Goal: Information Seeking & Learning: Understand process/instructions

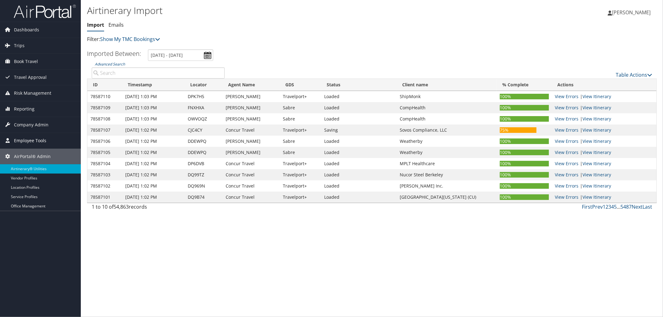
click at [31, 145] on span "Employee Tools" at bounding box center [30, 141] width 32 height 16
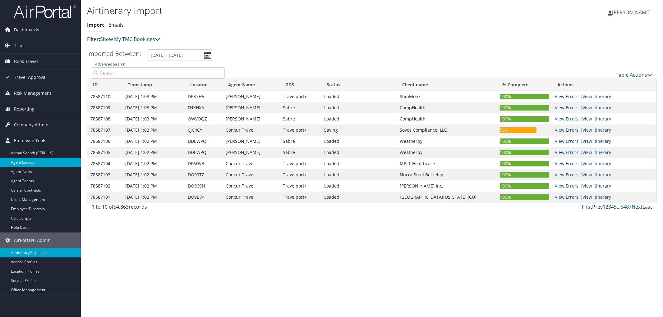
click at [28, 161] on link "Agent Lookup" at bounding box center [40, 162] width 81 height 9
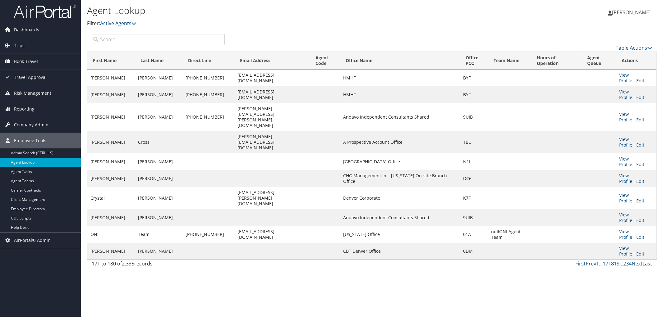
click at [145, 40] on input "search" at bounding box center [158, 39] width 133 height 11
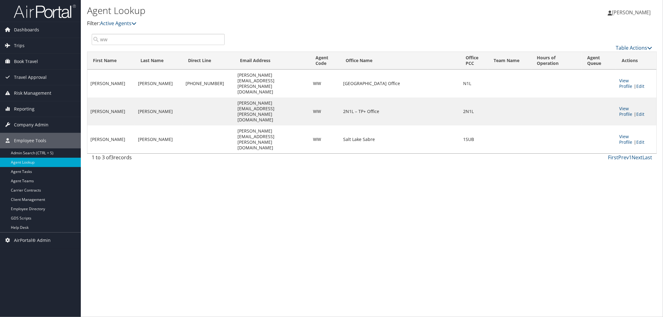
type input "ww"
click at [36, 243] on span "AirPortal® Admin" at bounding box center [32, 241] width 37 height 16
click at [36, 257] on link "Airtinerary® Utilities" at bounding box center [40, 252] width 81 height 9
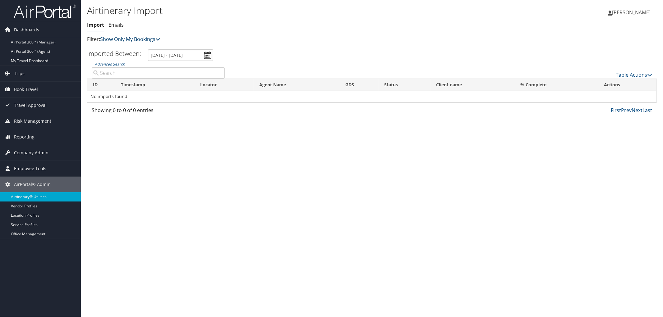
click at [115, 38] on link "Show Only My Bookings" at bounding box center [130, 39] width 60 height 7
click at [118, 46] on link "Show My TMC Bookings" at bounding box center [143, 49] width 82 height 11
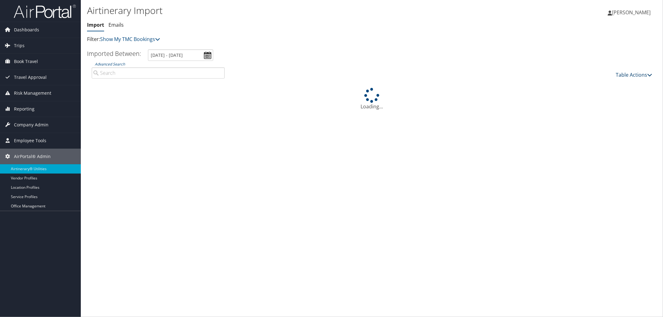
click at [634, 75] on link "Table Actions" at bounding box center [634, 74] width 36 height 7
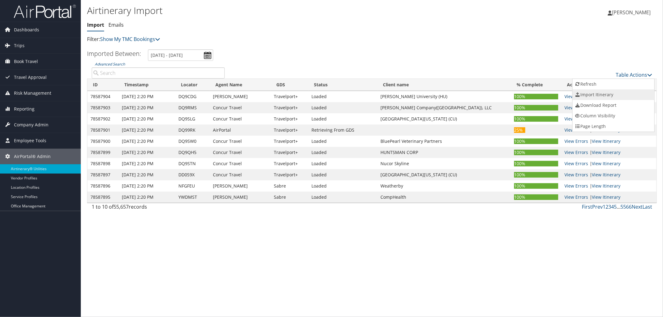
click at [605, 94] on link "Import Itinerary" at bounding box center [614, 95] width 82 height 11
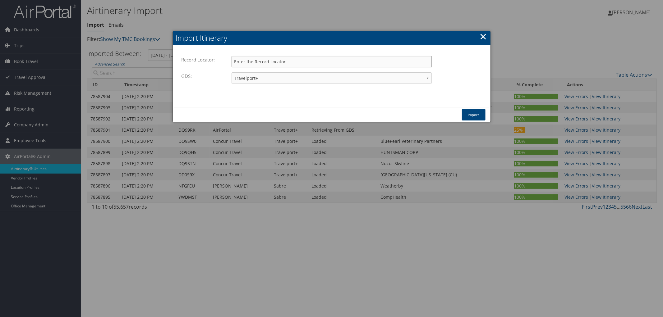
click at [254, 63] on input "Record Locator:" at bounding box center [332, 62] width 200 height 12
paste input "DD0S9X"
type input "DD0S9X"
click at [481, 38] on link "×" at bounding box center [483, 36] width 7 height 12
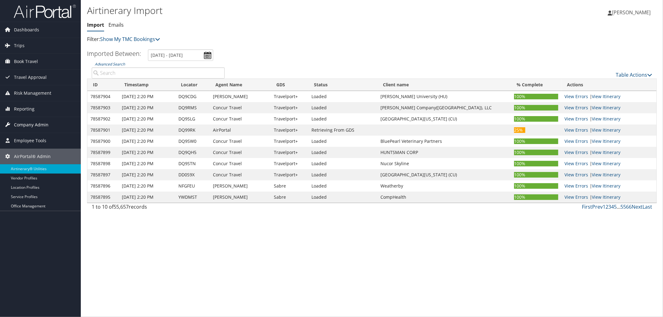
click at [34, 126] on span "Company Admin" at bounding box center [31, 125] width 35 height 16
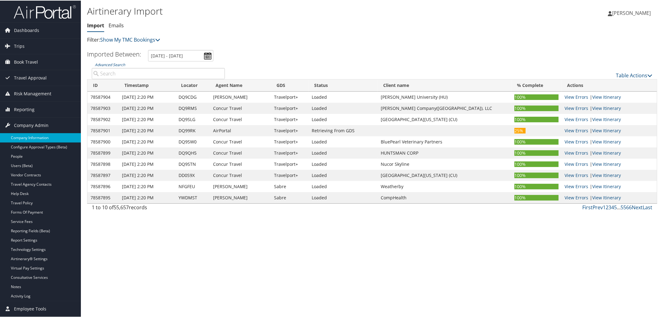
click at [38, 141] on link "Company Information" at bounding box center [40, 137] width 81 height 9
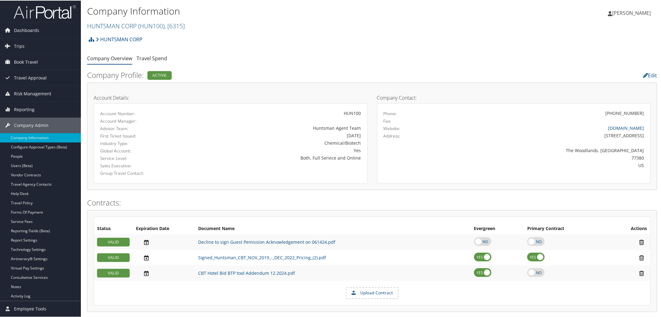
click at [189, 26] on h2 "HUNTSMAN CORP ( HUN100 ) , [ 6315 ]" at bounding box center [277, 25] width 380 height 11
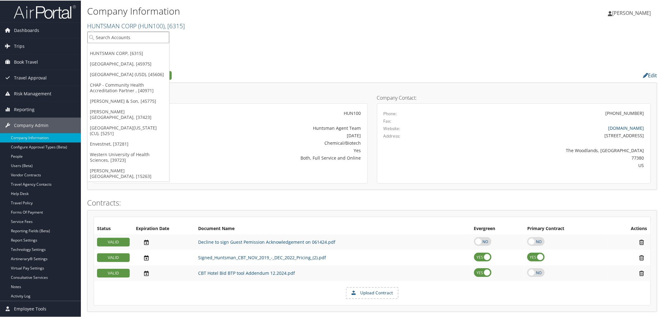
click at [122, 34] on input "search" at bounding box center [128, 37] width 82 height 12
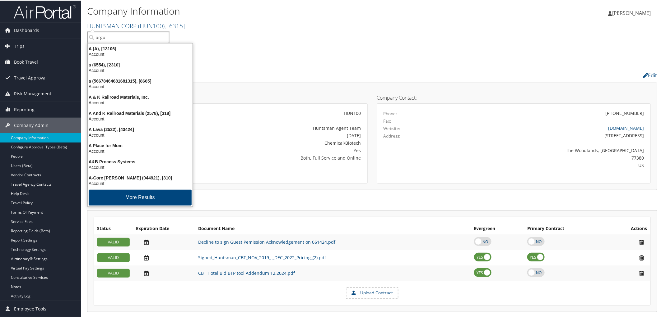
type input "argus"
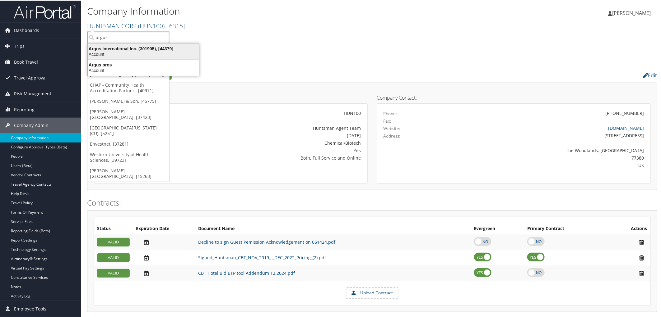
click at [123, 51] on div "Account" at bounding box center [143, 54] width 119 height 6
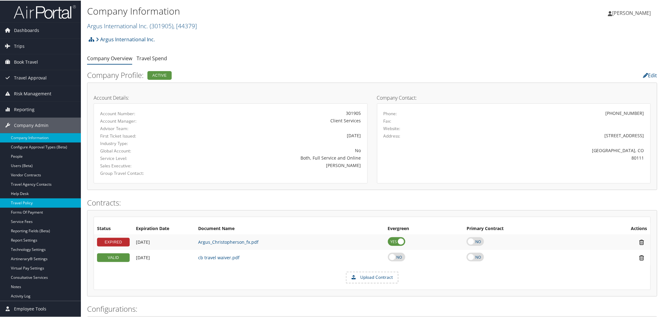
click at [33, 201] on link "Travel Policy" at bounding box center [40, 202] width 81 height 9
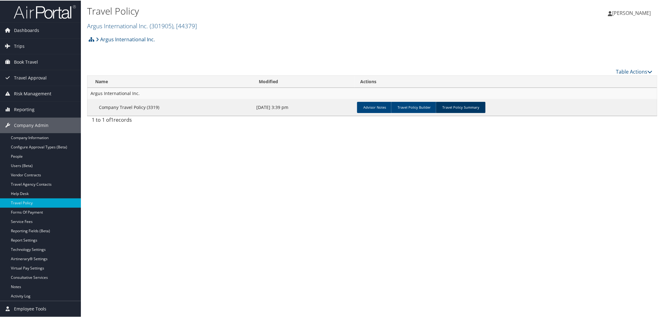
click at [446, 109] on link "Travel Policy Summary" at bounding box center [460, 106] width 50 height 11
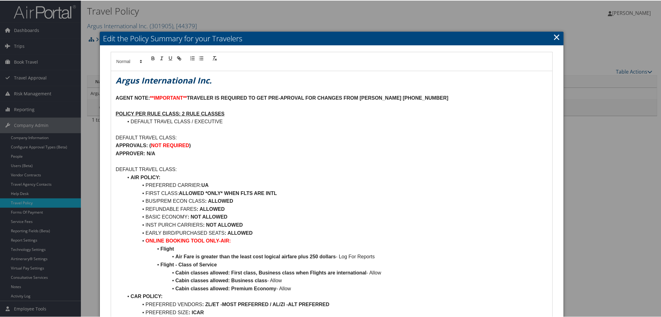
drag, startPoint x: 450, startPoint y: 97, endPoint x: 114, endPoint y: 97, distance: 335.7
click at [303, 164] on p at bounding box center [332, 161] width 432 height 8
drag, startPoint x: 449, startPoint y: 96, endPoint x: 110, endPoint y: 95, distance: 338.8
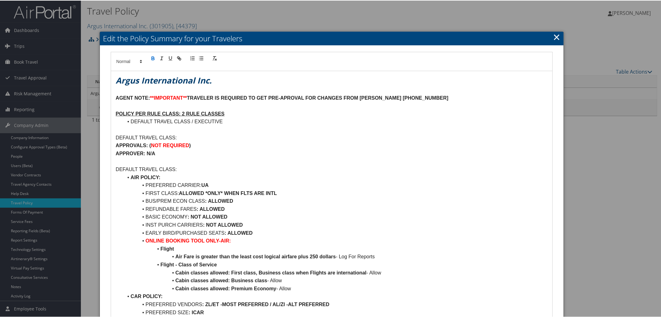
copy p "AGENT NOTE: **IMPORTANT** TRAVELER IS REQUIRED TO GET PRE-APROVAL FOR CHANGES F…"
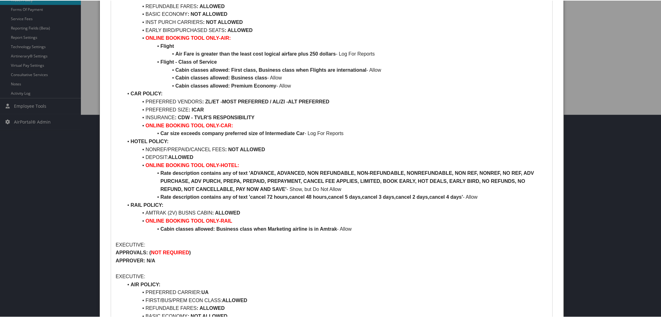
scroll to position [207, 0]
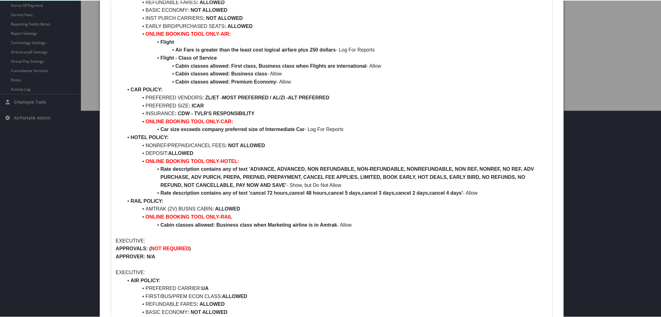
click at [34, 105] on div at bounding box center [331, 158] width 663 height 317
click at [34, 110] on div at bounding box center [331, 158] width 663 height 317
click at [36, 117] on div at bounding box center [331, 158] width 663 height 317
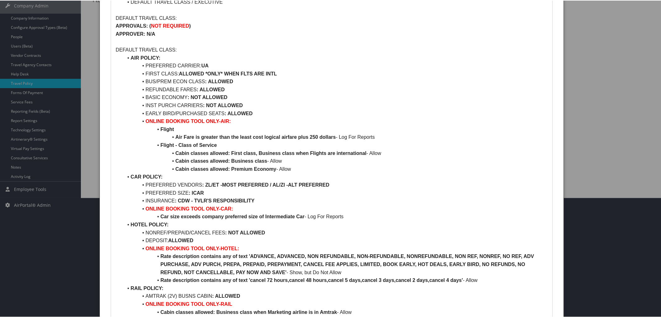
scroll to position [0, 0]
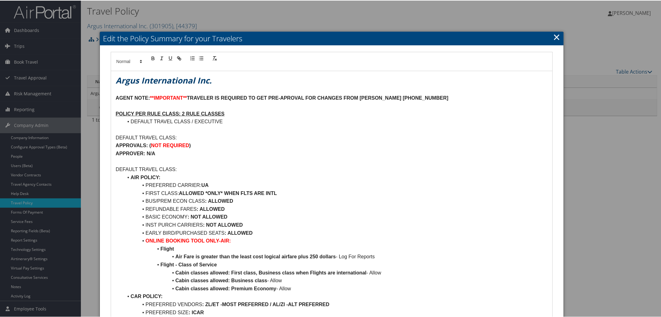
click at [559, 31] on h2 "Edit the Policy Summary for your Travelers" at bounding box center [331, 38] width 463 height 14
click at [556, 35] on link "×" at bounding box center [556, 36] width 7 height 12
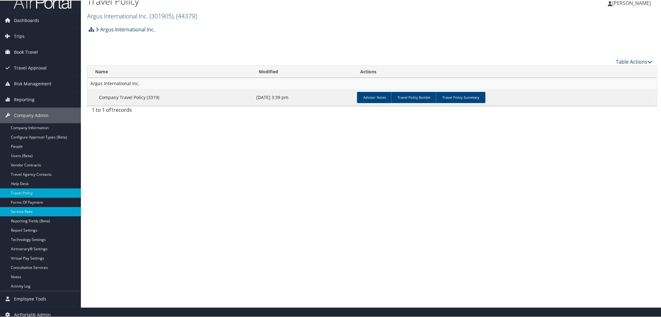
scroll to position [16, 0]
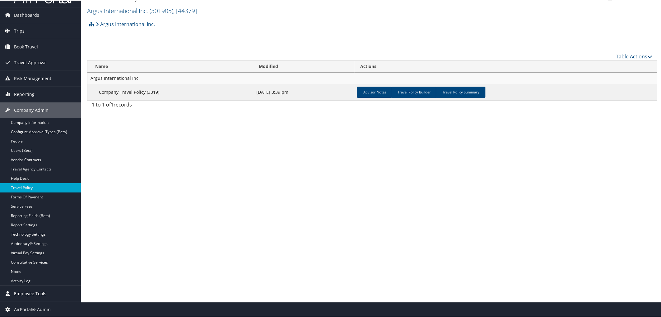
click at [38, 295] on span "Employee Tools" at bounding box center [30, 294] width 32 height 16
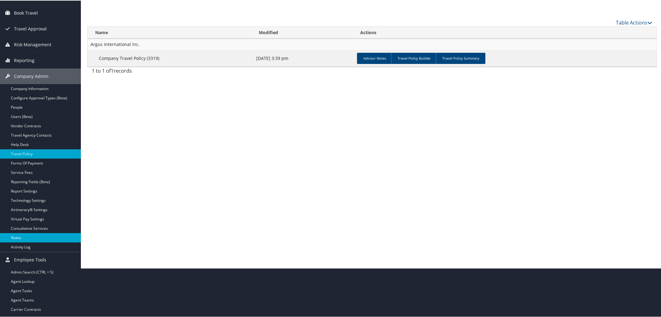
scroll to position [99, 0]
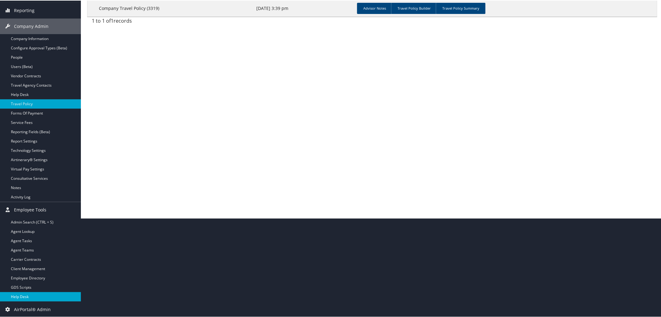
click at [23, 297] on link "Help Desk" at bounding box center [40, 296] width 81 height 9
